Goal: Browse casually

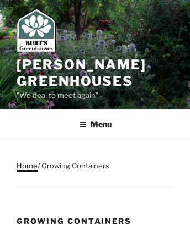
click at [26, 165] on link "Home" at bounding box center [27, 166] width 21 height 9
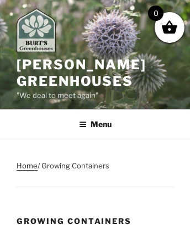
click at [40, 32] on img at bounding box center [36, 30] width 39 height 44
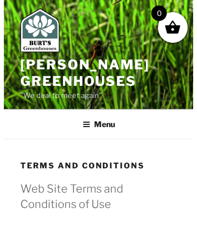
scroll to position [1990, 0]
